Goal: Information Seeking & Learning: Find contact information

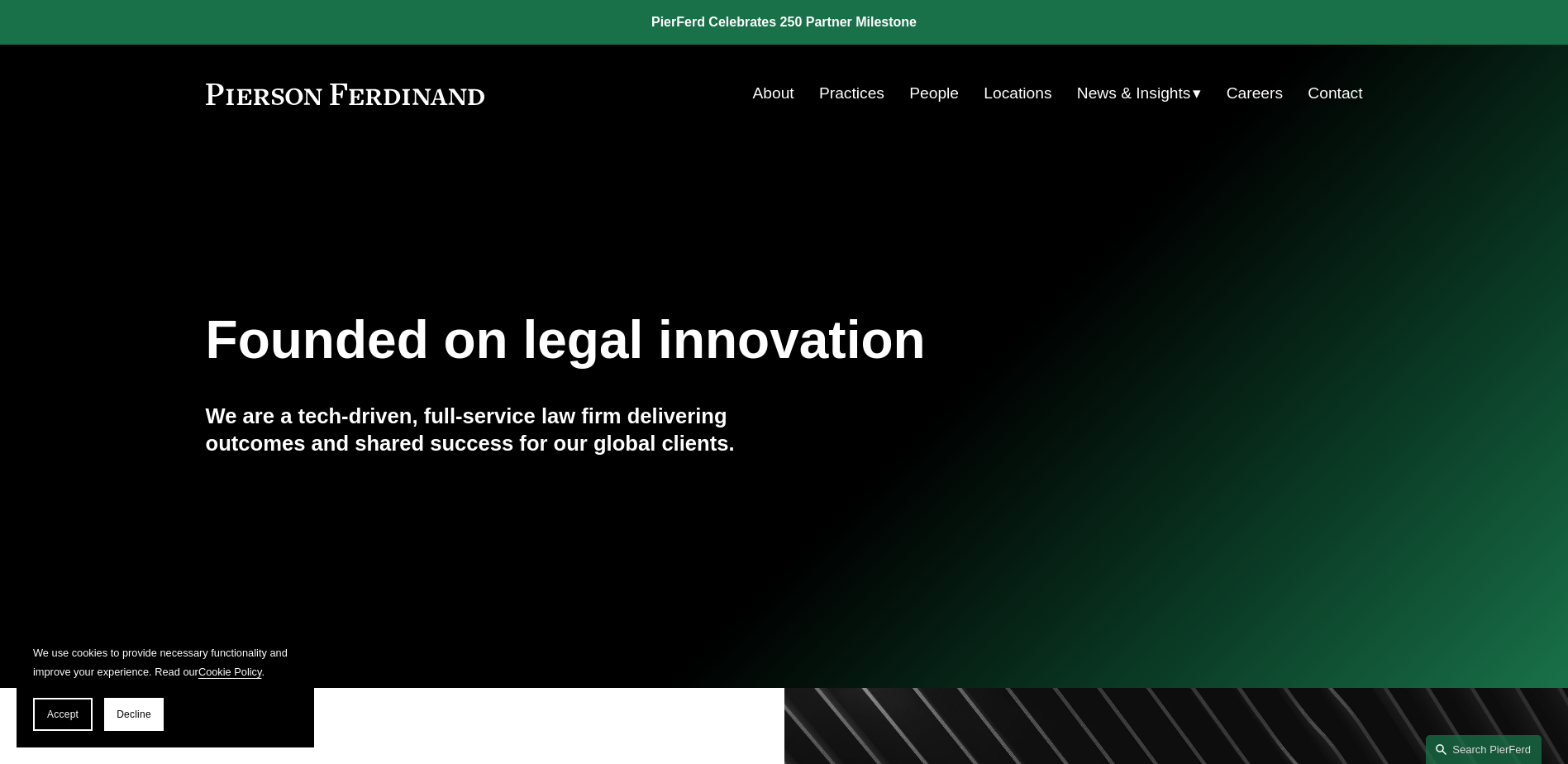
click at [925, 95] on link "People" at bounding box center [933, 93] width 50 height 31
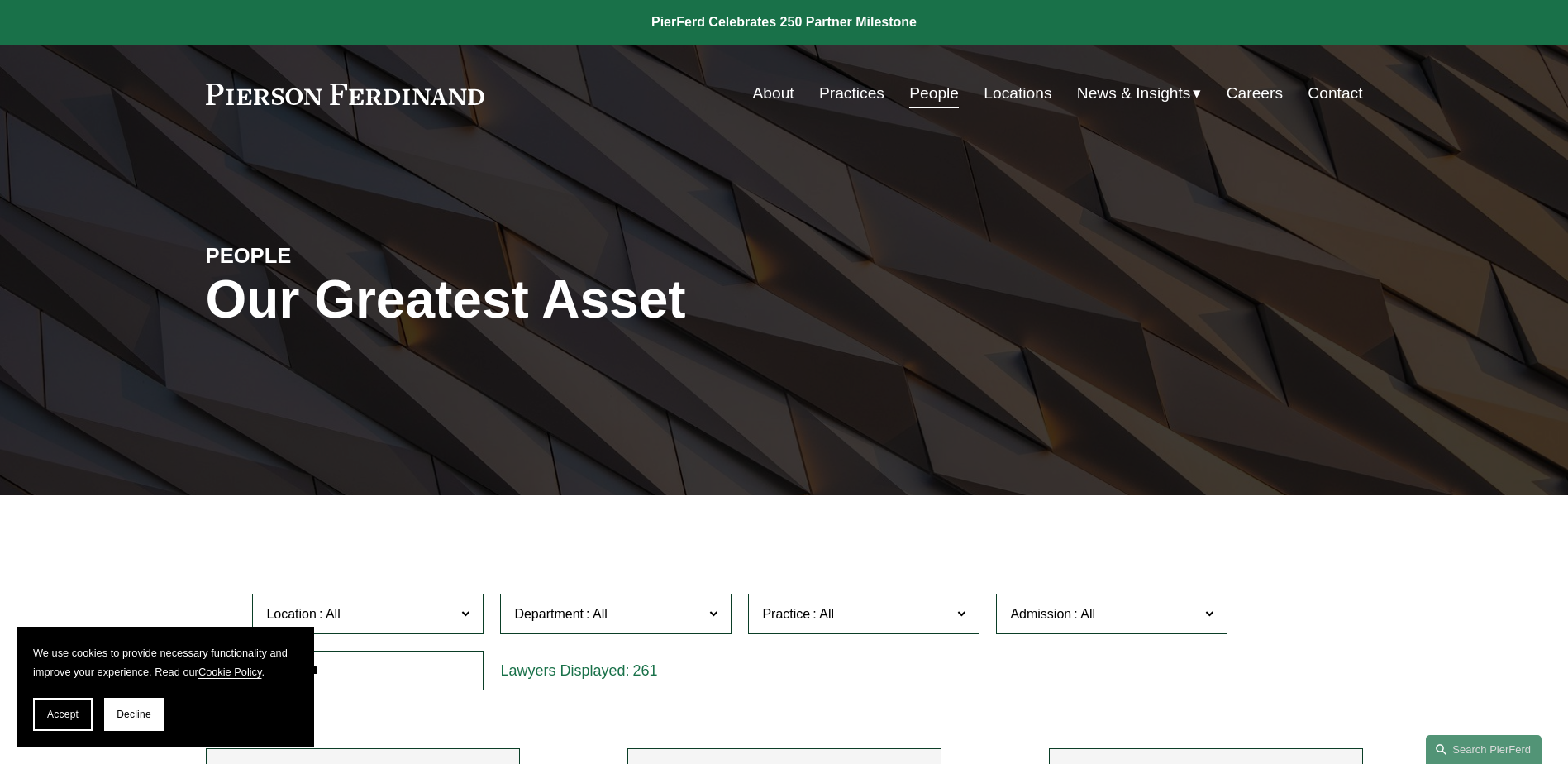
click at [1011, 93] on link "Locations" at bounding box center [1018, 93] width 68 height 31
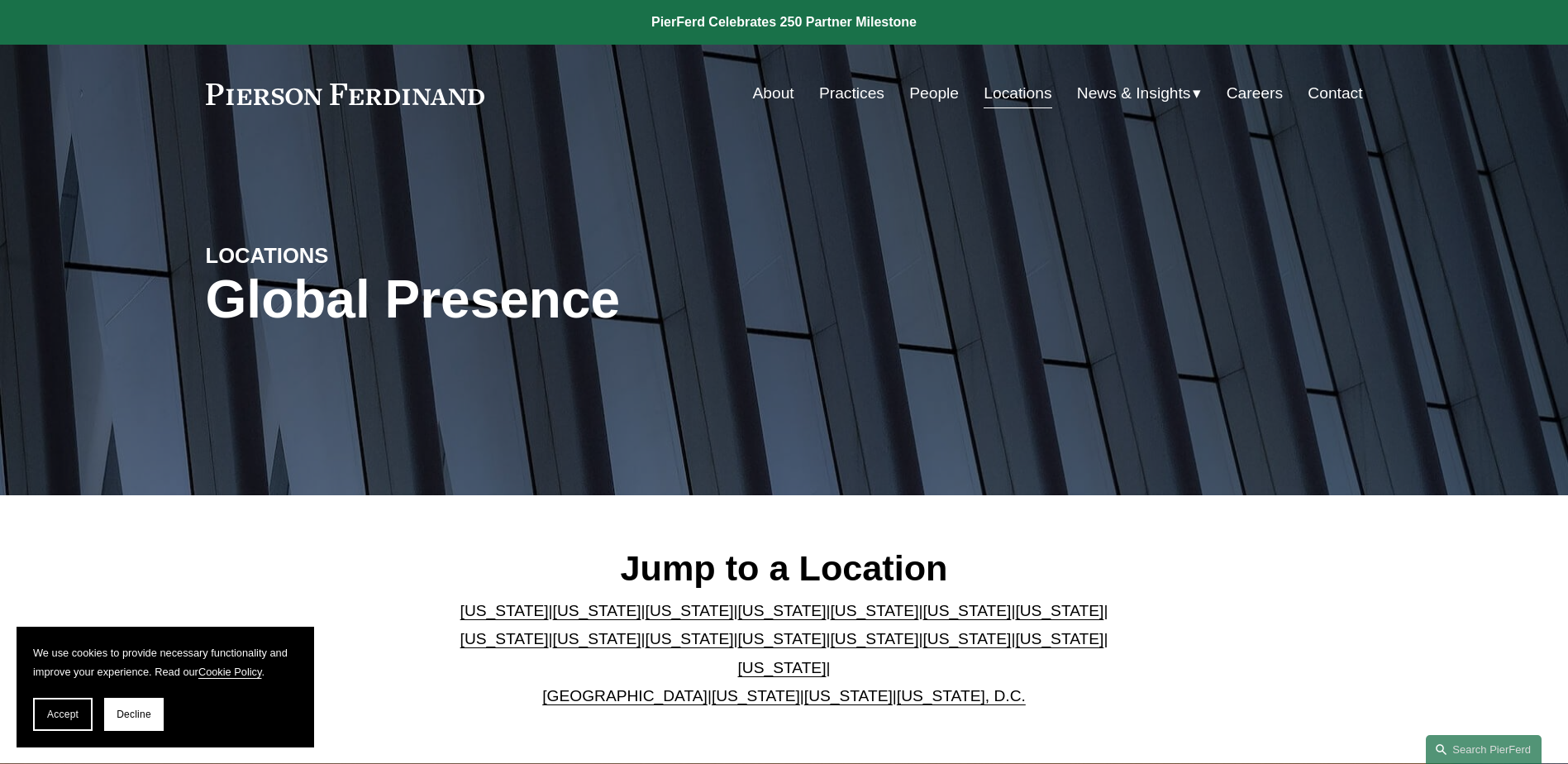
scroll to position [83, 0]
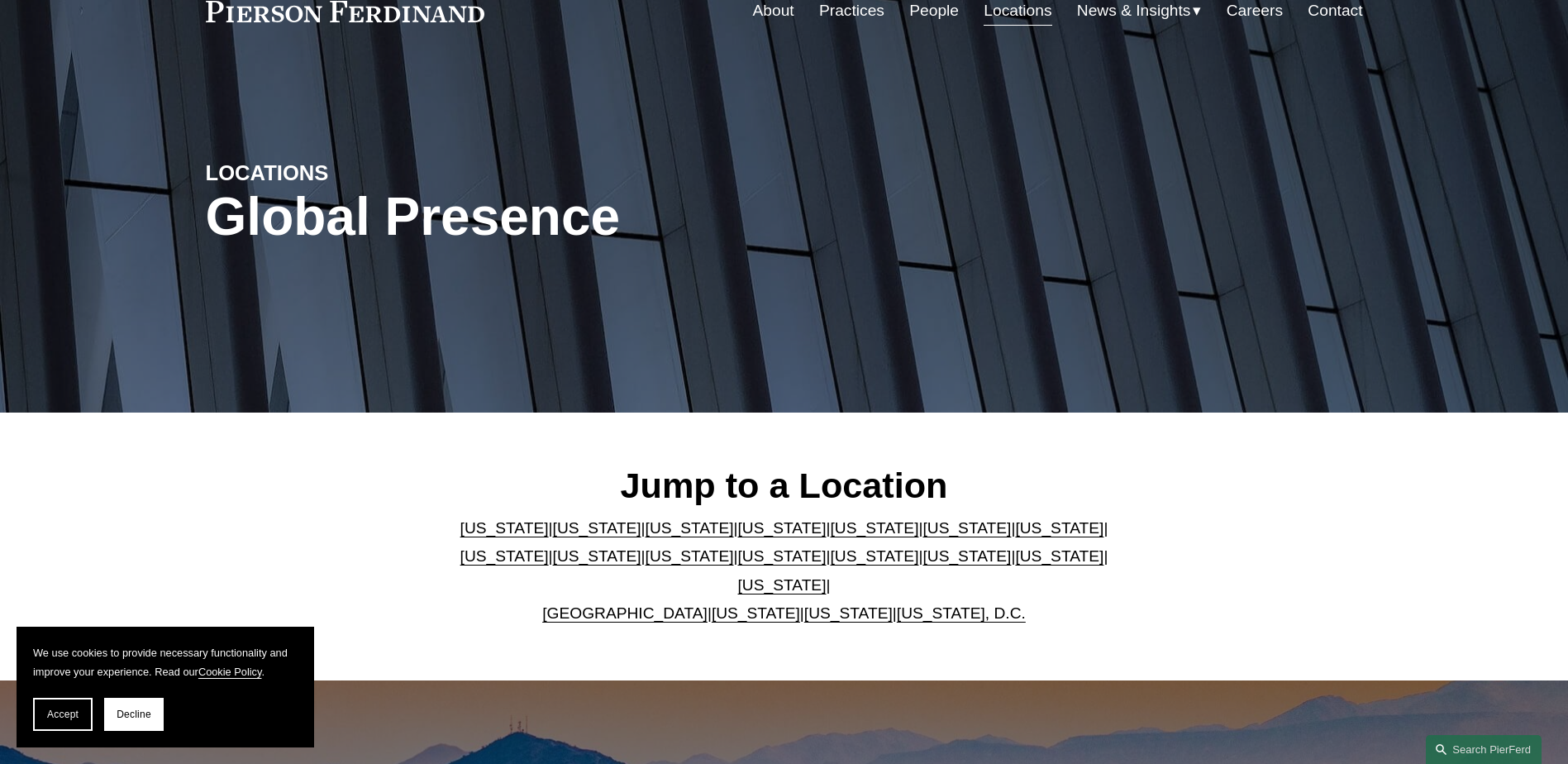
click at [1015, 564] on link "[US_STATE]" at bounding box center [1059, 556] width 88 height 17
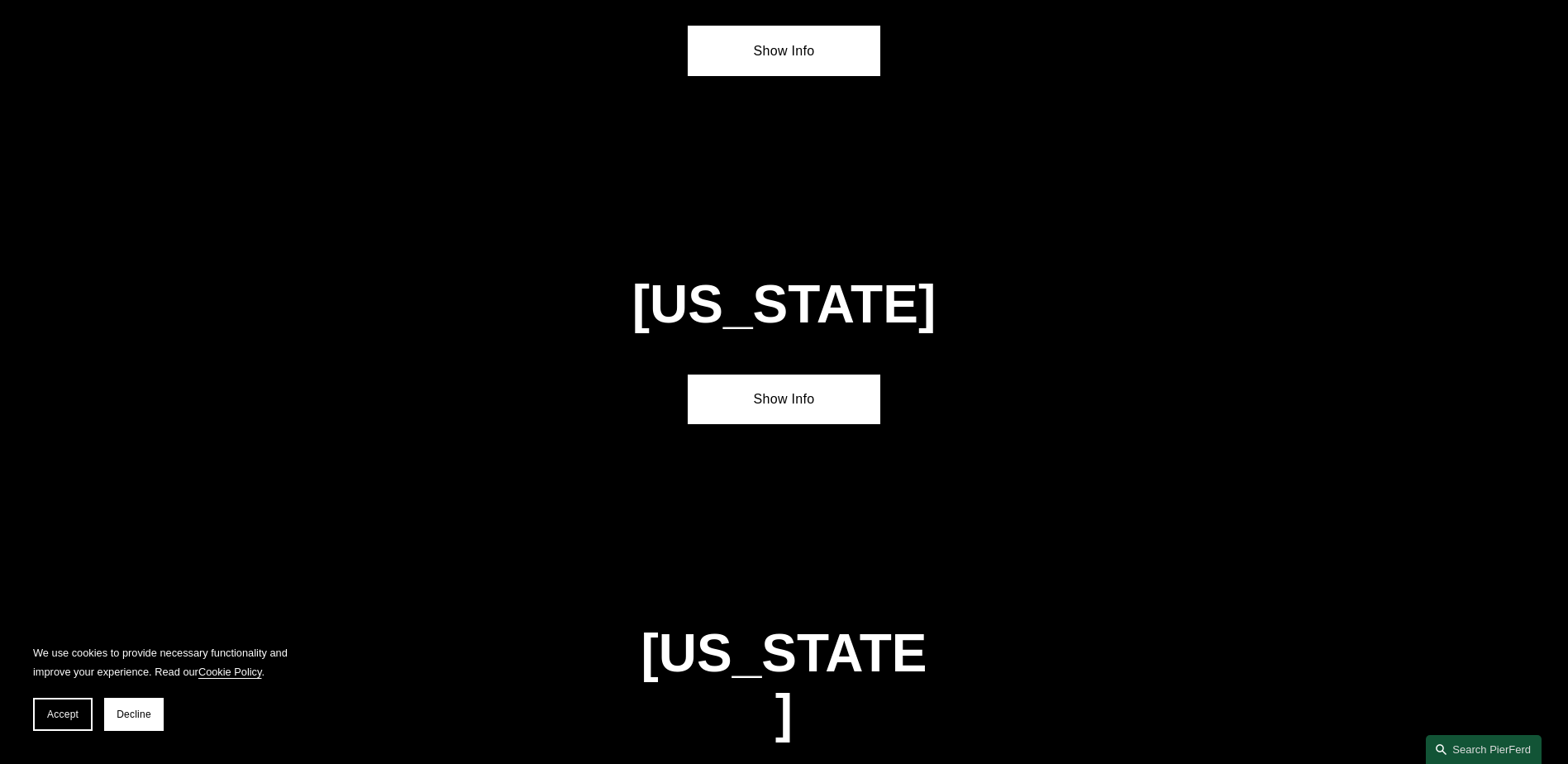
scroll to position [5277, 0]
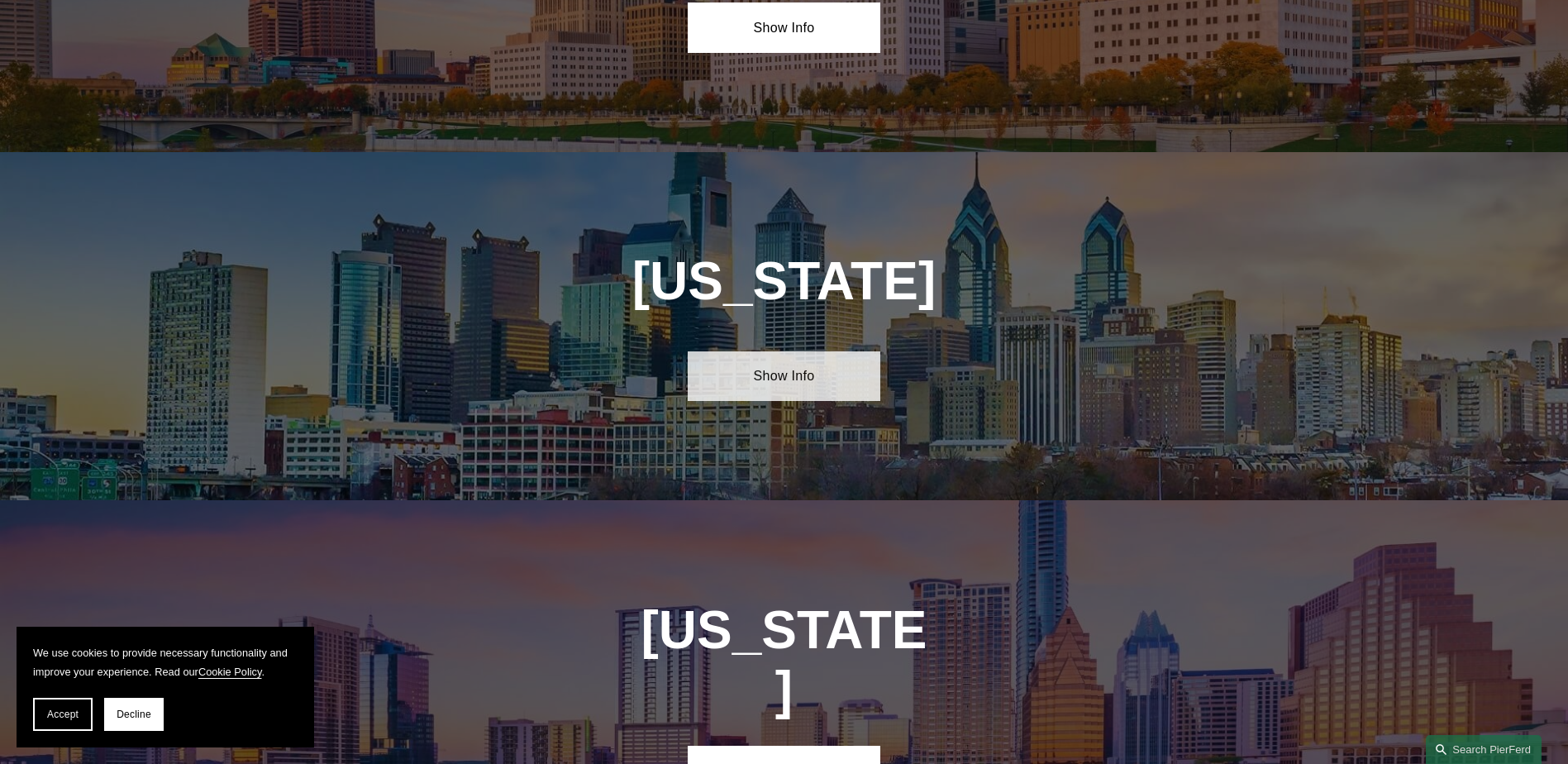
click at [794, 351] on link "Show Info" at bounding box center [784, 375] width 193 height 50
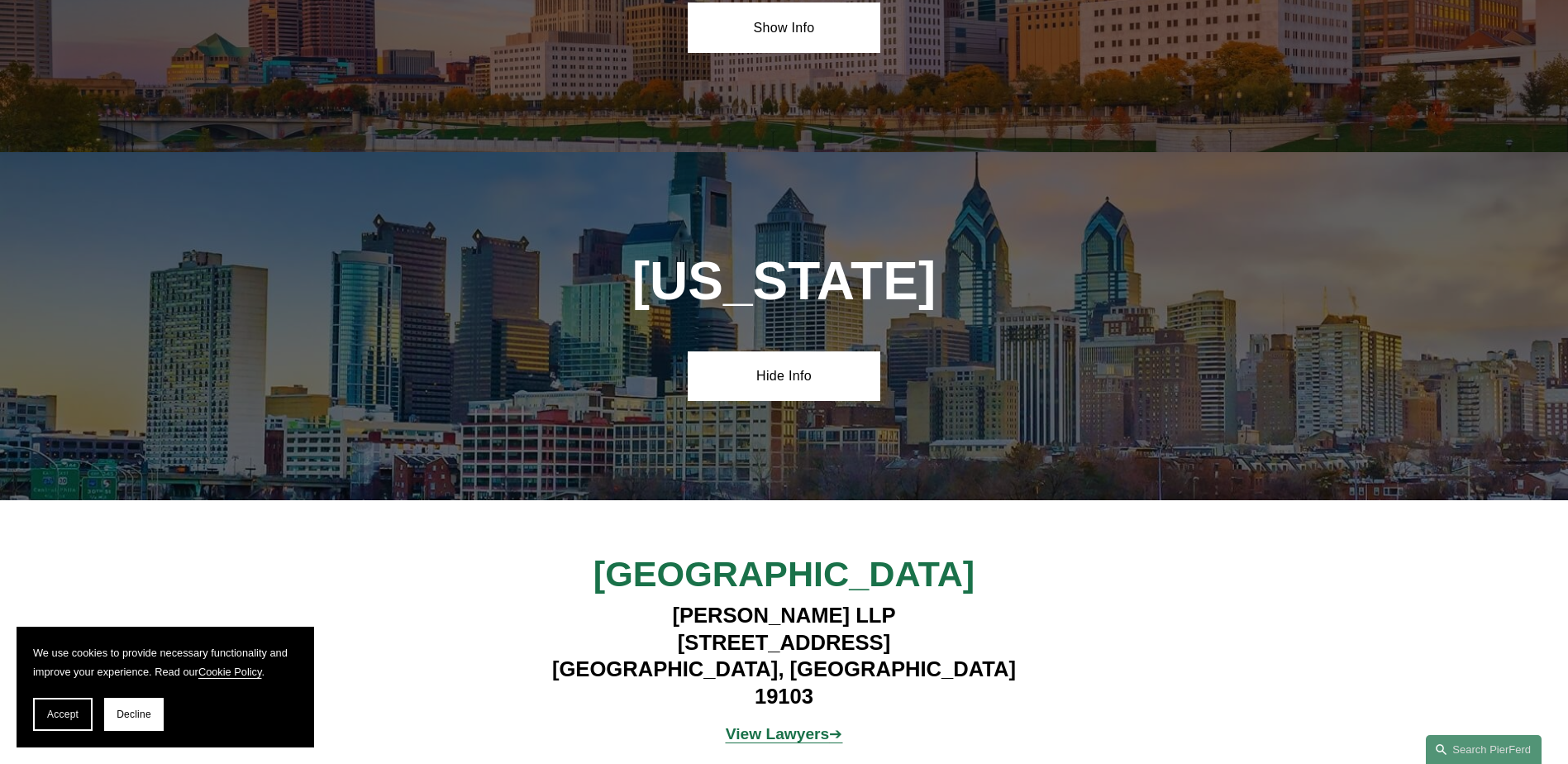
click at [754, 725] on strong "View Lawyers" at bounding box center [777, 733] width 104 height 17
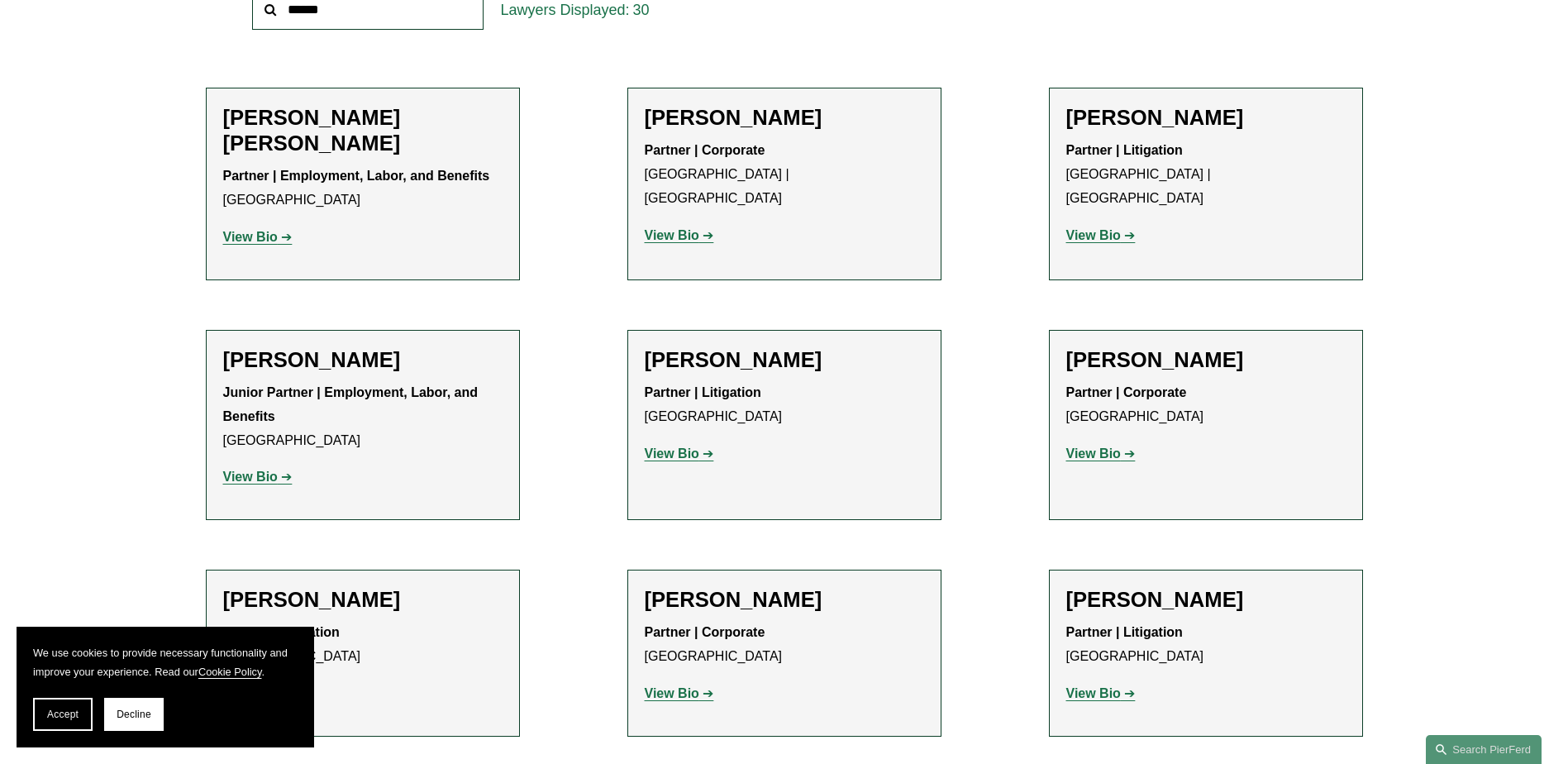
scroll to position [661, 0]
click at [674, 227] on strong "View Bio" at bounding box center [671, 234] width 54 height 14
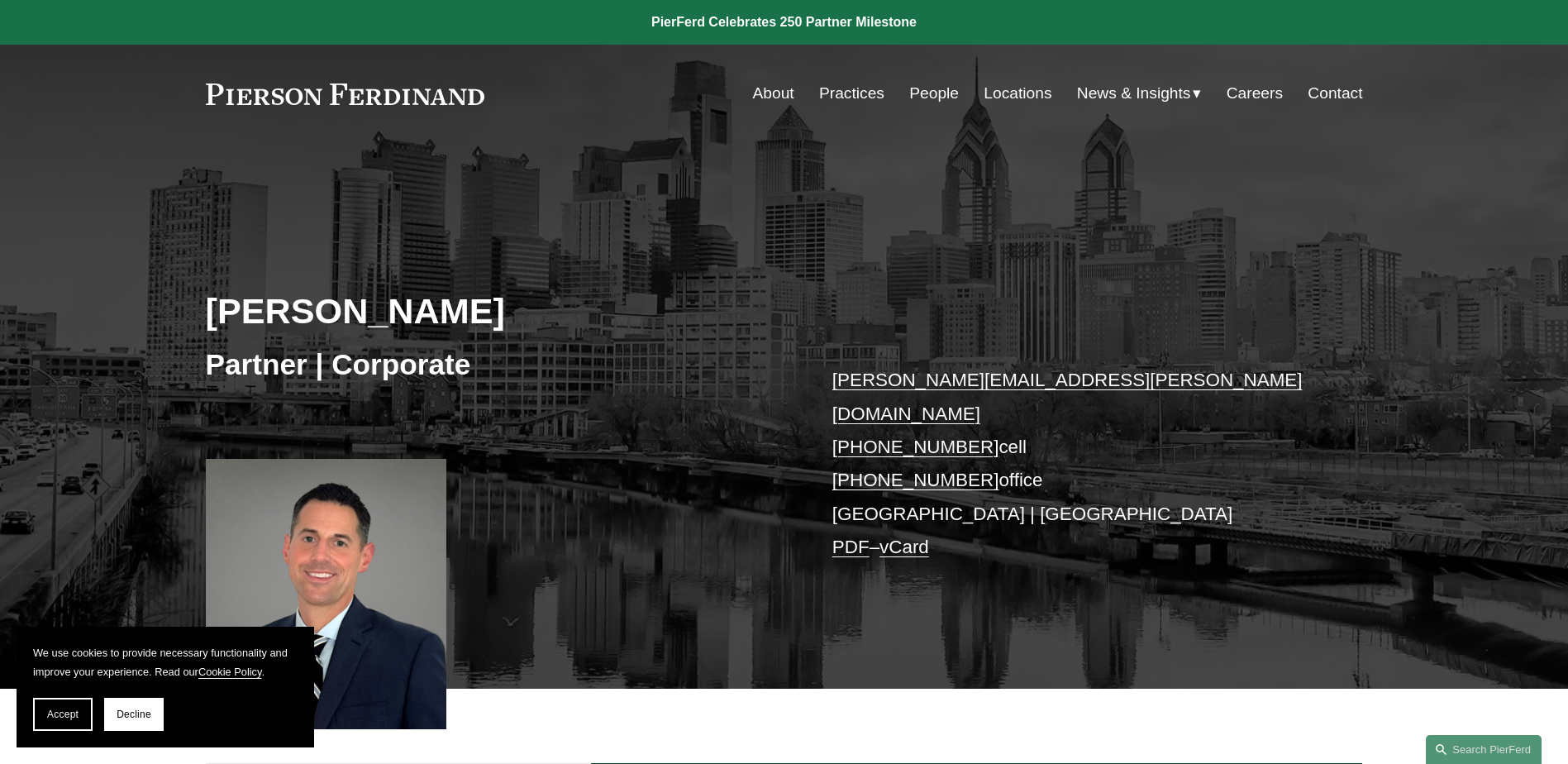
click at [846, 90] on link "Practices" at bounding box center [851, 93] width 65 height 31
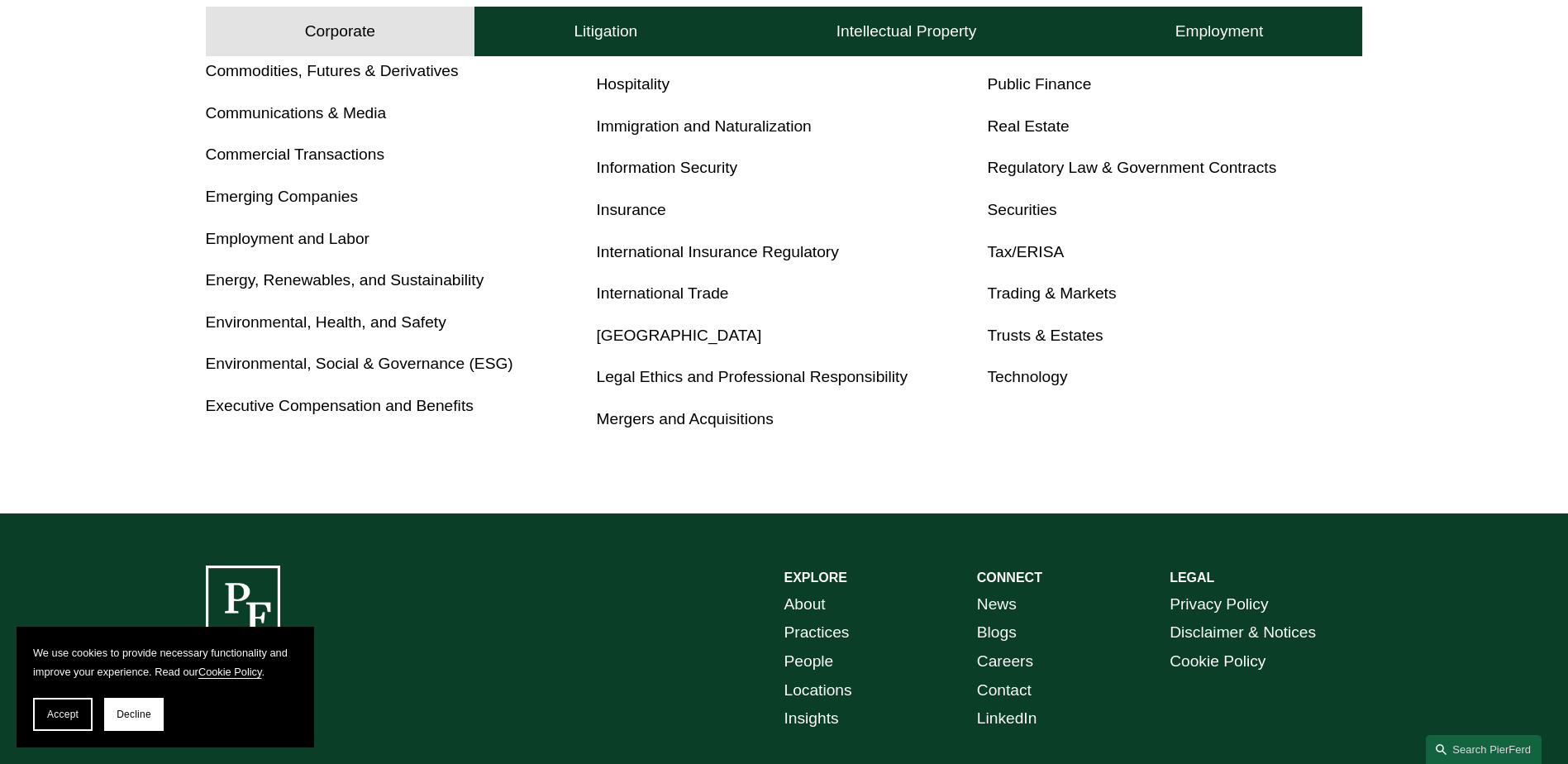
scroll to position [827, 0]
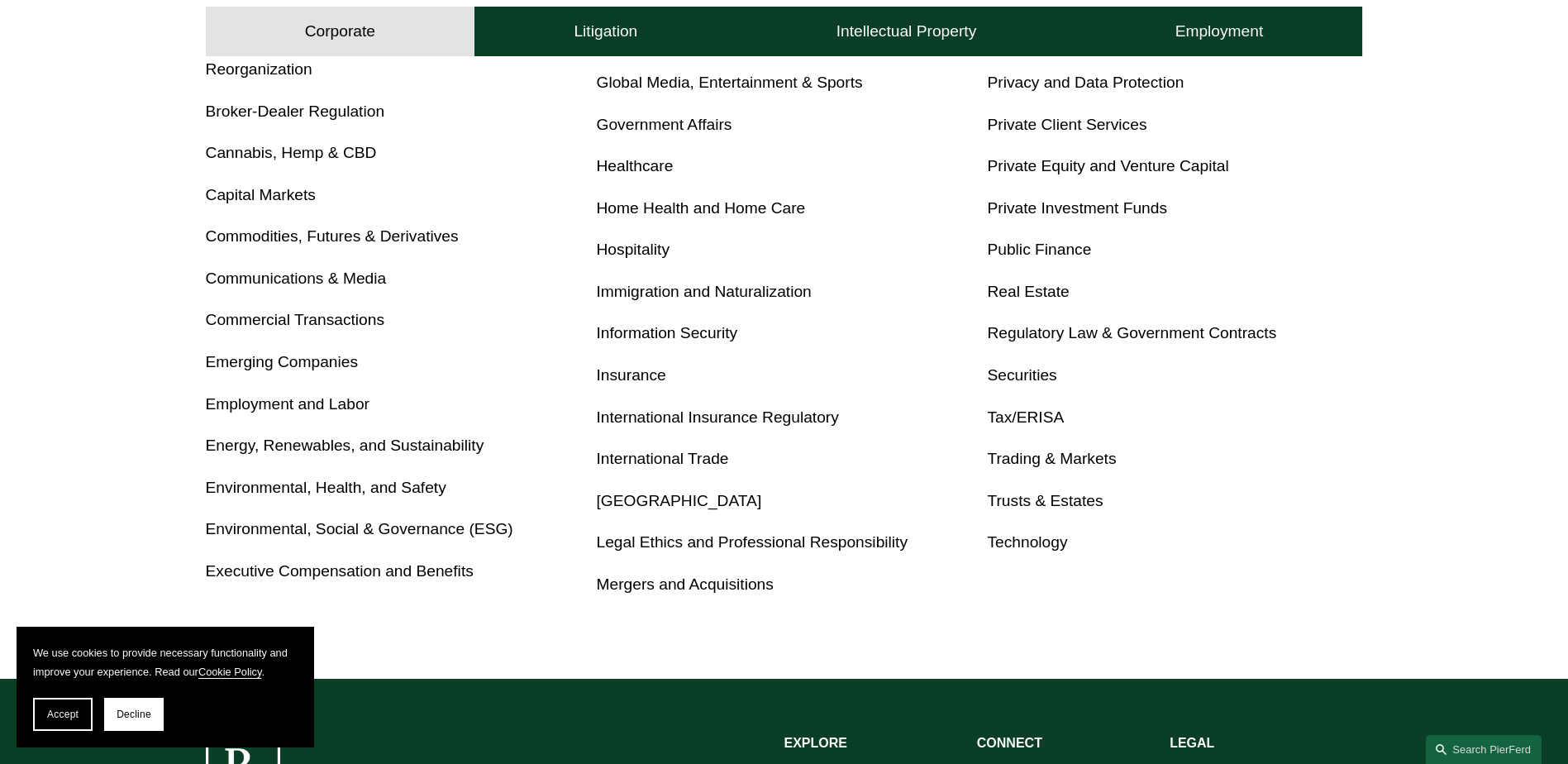
click at [634, 166] on link "Healthcare" at bounding box center [636, 166] width 77 height 17
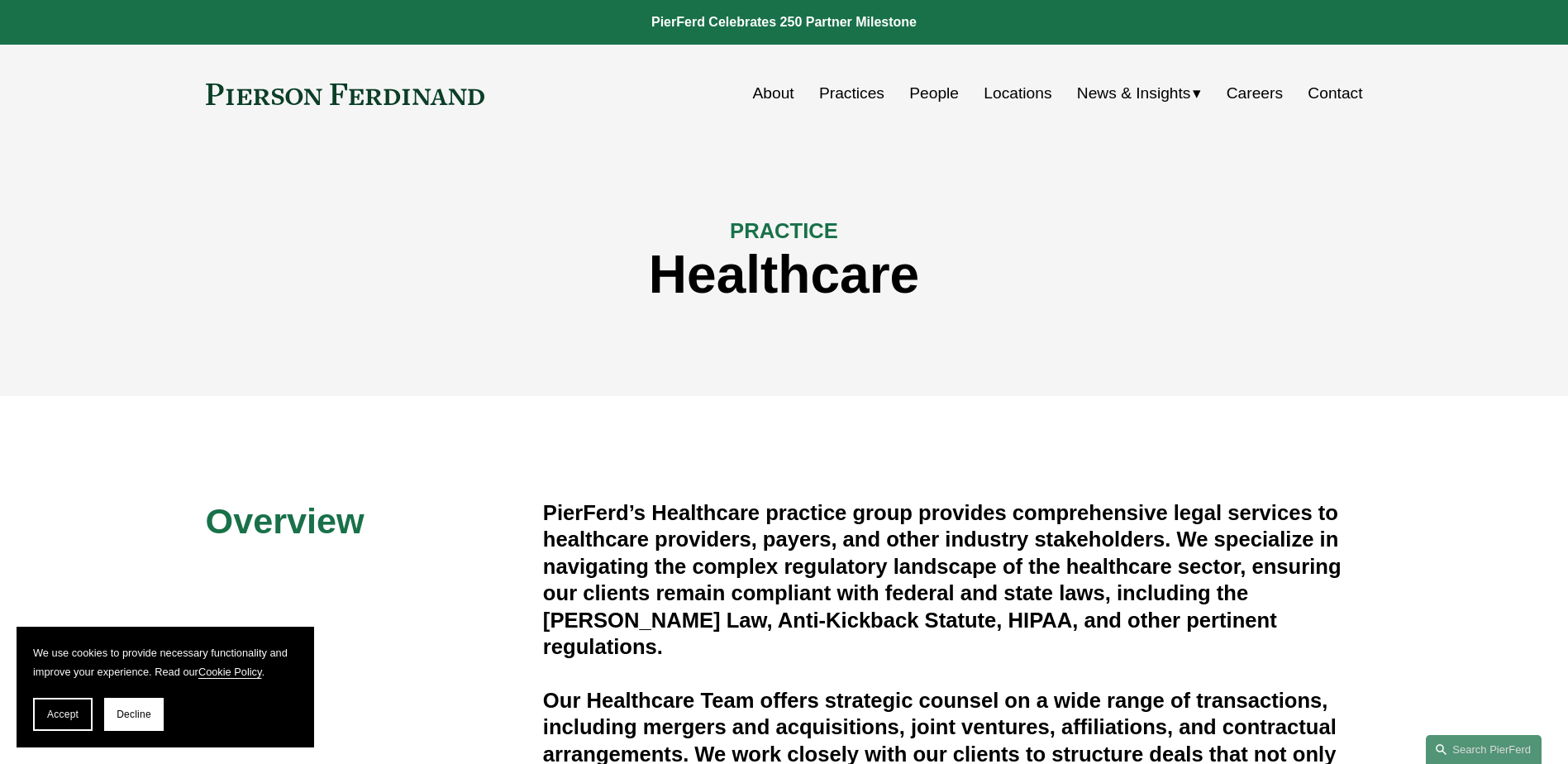
click at [761, 89] on link "About" at bounding box center [773, 93] width 41 height 31
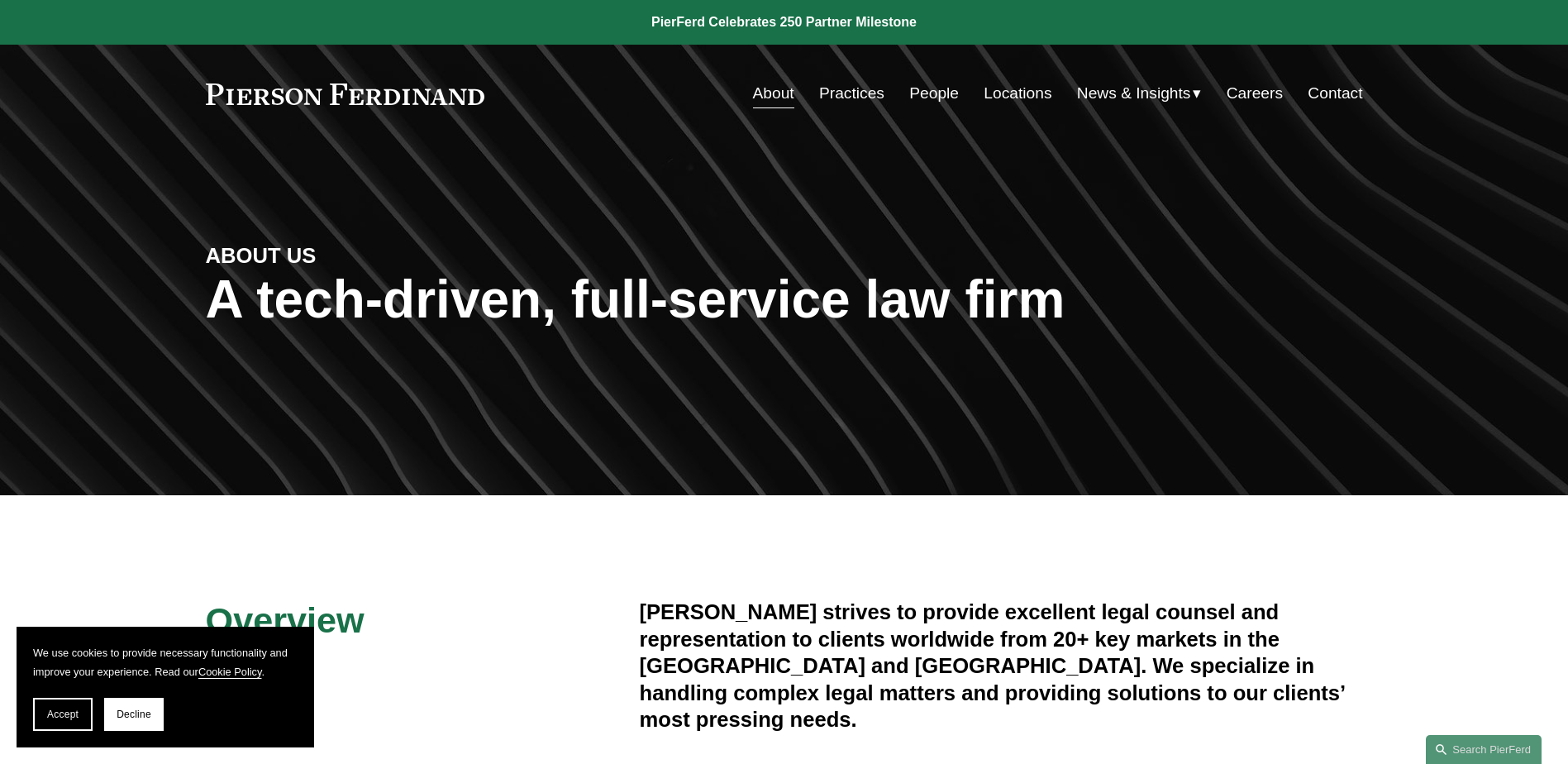
click at [860, 91] on link "Practices" at bounding box center [851, 93] width 65 height 31
click at [926, 90] on link "People" at bounding box center [933, 93] width 50 height 31
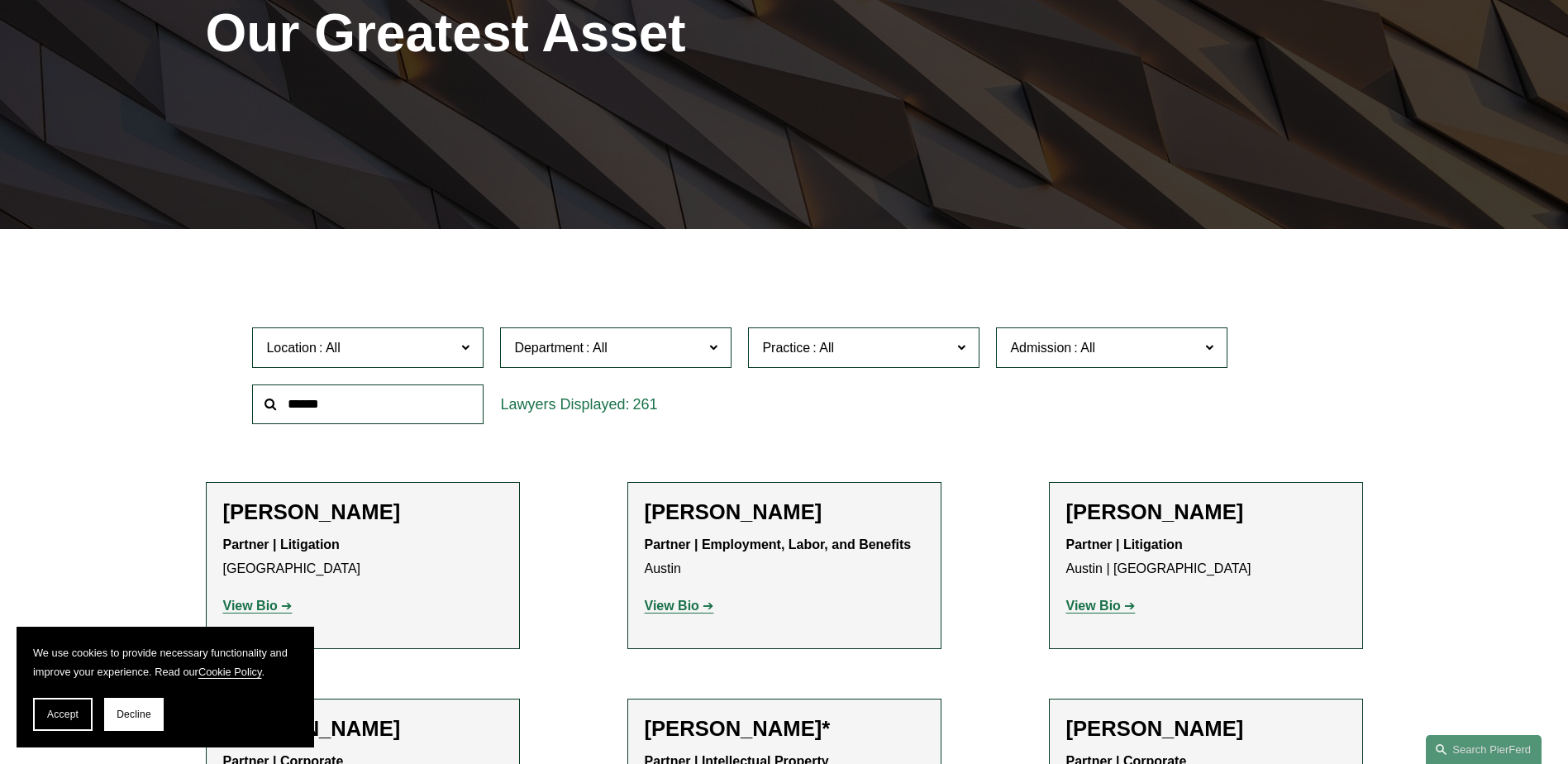
scroll to position [331, 0]
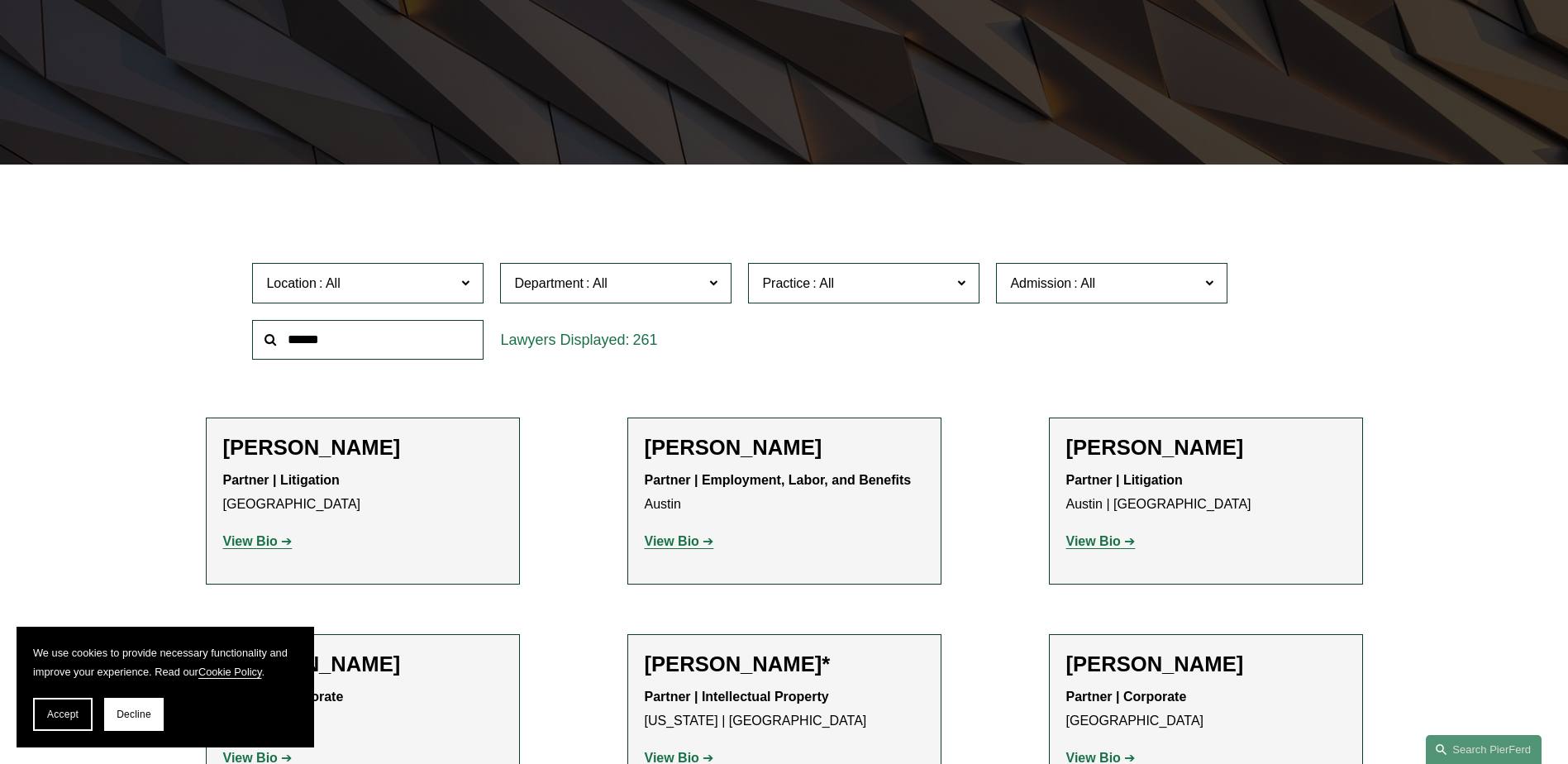
click at [461, 280] on span at bounding box center [464, 282] width 8 height 22
click at [0, 0] on link "[GEOGRAPHIC_DATA]" at bounding box center [0, 0] width 0 height 0
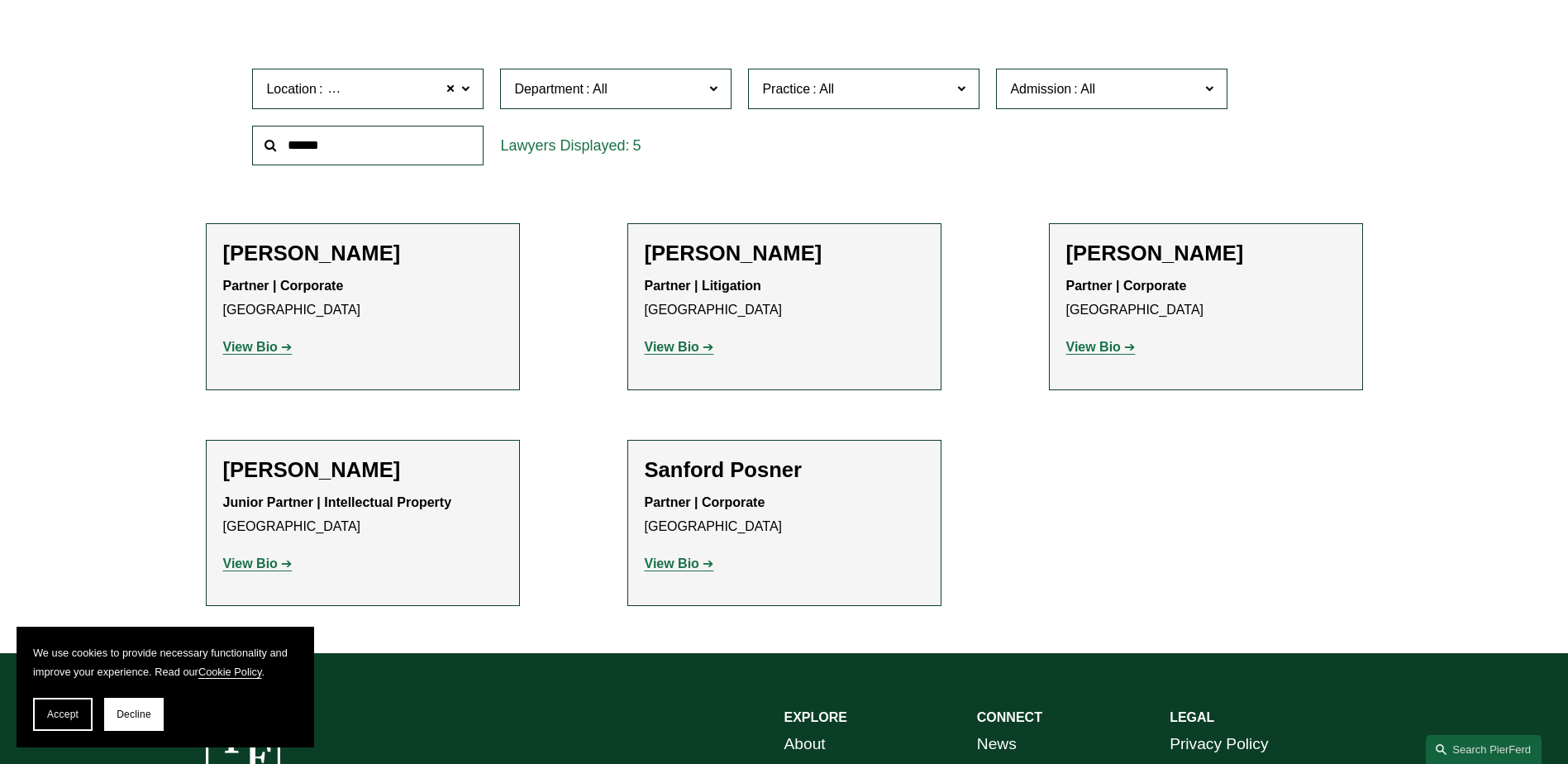
scroll to position [496, 0]
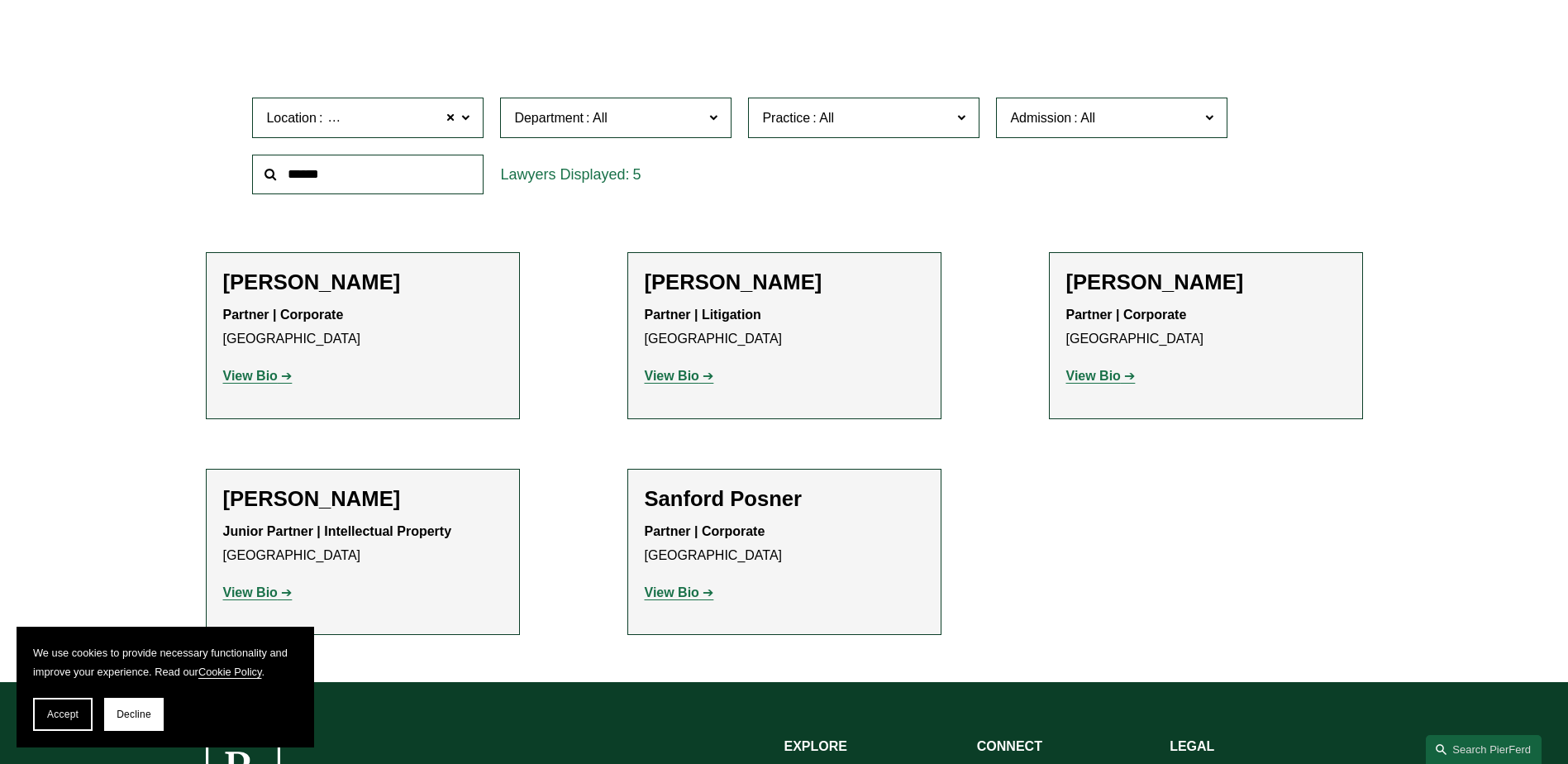
click at [1095, 371] on strong "View Bio" at bounding box center [1093, 375] width 54 height 14
